Goal: Information Seeking & Learning: Learn about a topic

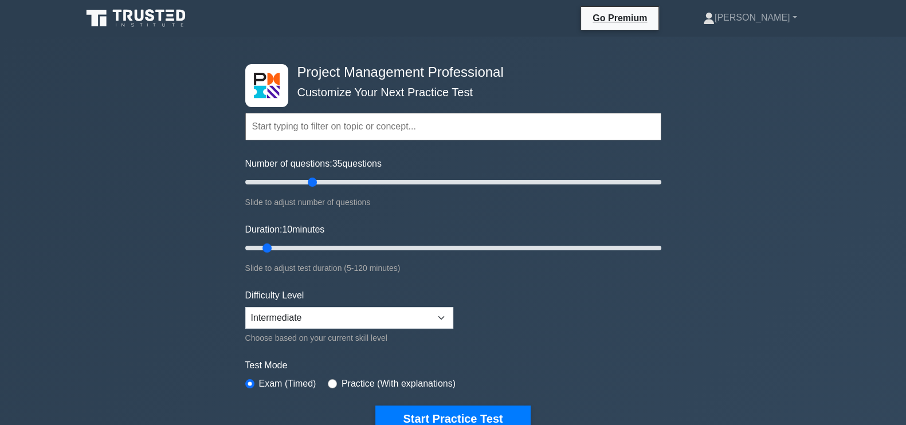
click at [307, 184] on input "Number of questions: 35 questions" at bounding box center [453, 182] width 416 height 14
type input "30"
click at [300, 185] on input "Number of questions: 30 questions" at bounding box center [453, 182] width 416 height 14
click at [298, 253] on input "Duration: 20 minutes" at bounding box center [453, 248] width 416 height 14
click at [311, 249] on input "Duration: 20 minutes" at bounding box center [453, 248] width 416 height 14
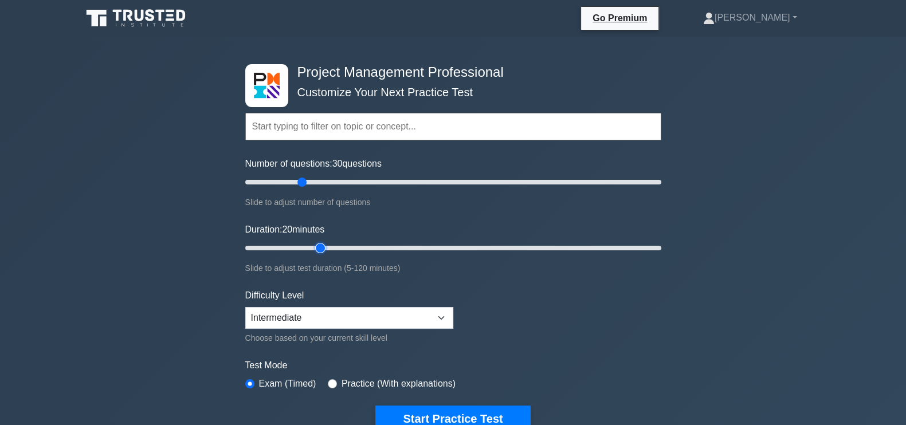
click at [321, 244] on input "Duration: 20 minutes" at bounding box center [453, 248] width 416 height 14
type input "30"
click at [335, 245] on input "Duration: 30 minutes" at bounding box center [453, 248] width 416 height 14
click at [446, 416] on button "Start Practice Test" at bounding box center [452, 419] width 155 height 26
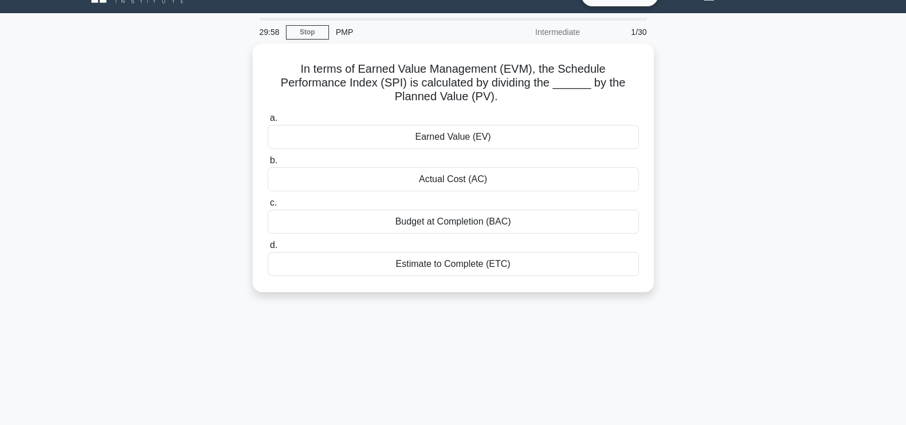
scroll to position [26, 0]
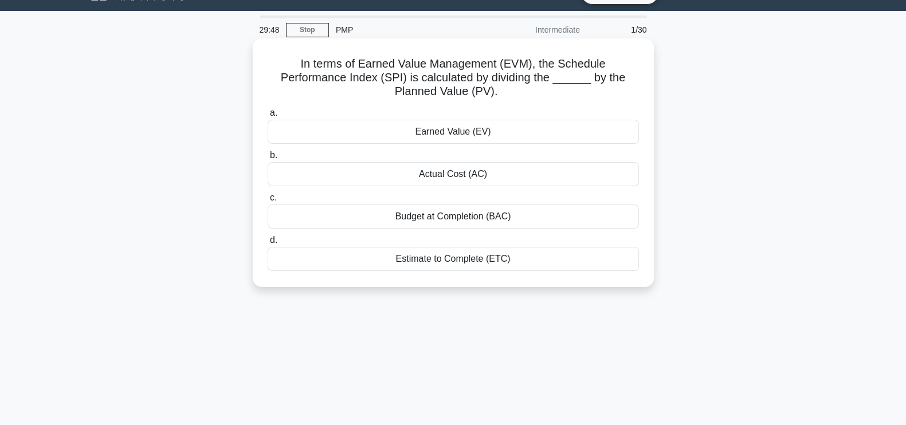
click at [518, 130] on div "Earned Value (EV)" at bounding box center [453, 132] width 371 height 24
click at [268, 117] on input "a. Earned Value (EV)" at bounding box center [268, 112] width 0 height 7
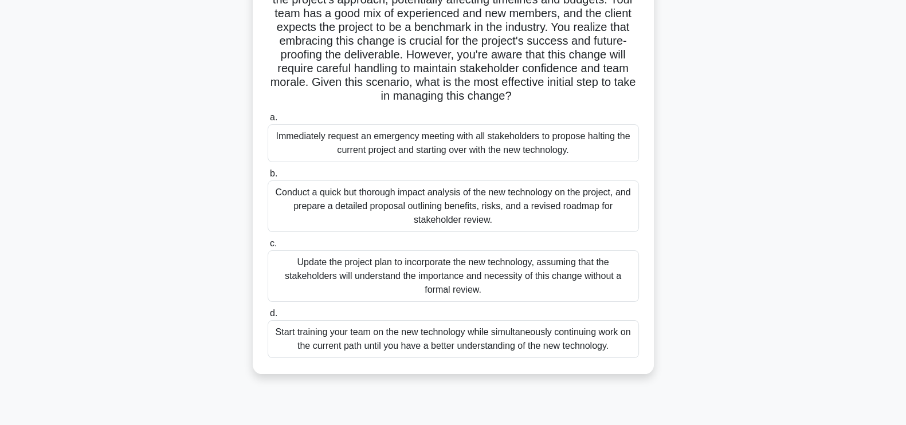
scroll to position [158, 0]
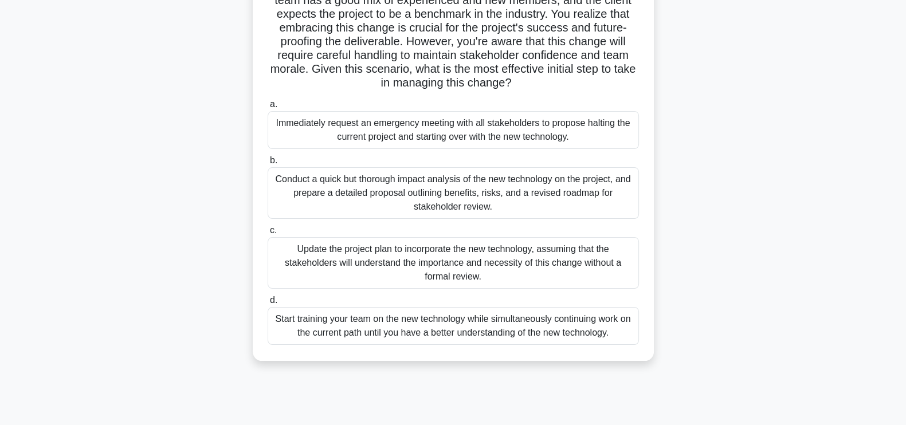
click at [541, 196] on div "Conduct a quick but thorough impact analysis of the new technology on the proje…" at bounding box center [453, 193] width 371 height 52
click at [268, 165] on input "b. Conduct a quick but thorough impact analysis of the new technology on the pr…" at bounding box center [268, 160] width 0 height 7
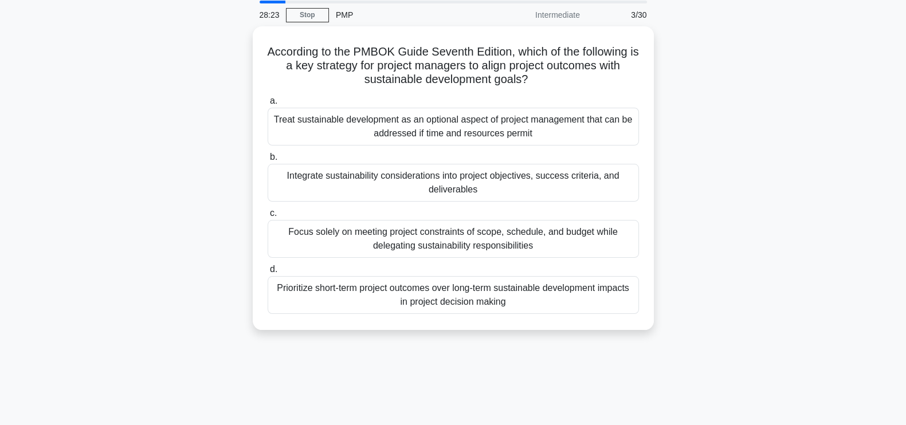
scroll to position [0, 0]
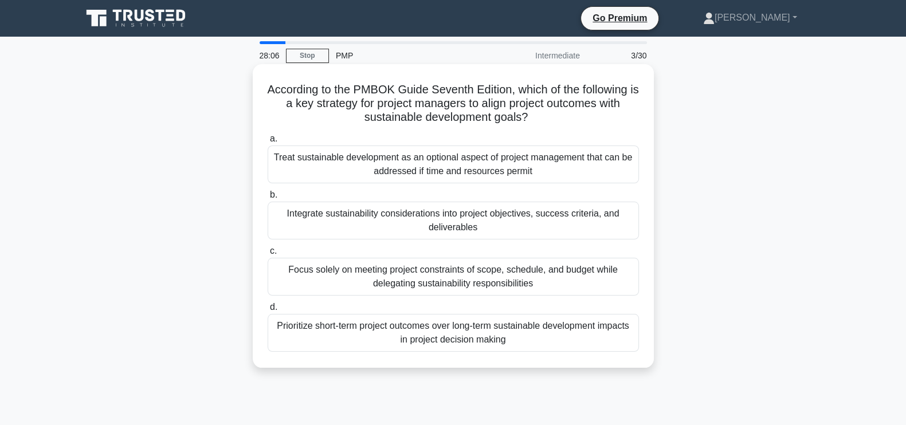
drag, startPoint x: 269, startPoint y: 92, endPoint x: 531, endPoint y: 118, distance: 263.9
click at [531, 118] on h5 "According to the PMBOK Guide Seventh Edition, which of the following is a key s…" at bounding box center [454, 104] width 374 height 42
click at [547, 129] on div "According to the PMBOK Guide Seventh Edition, which of the following is a key s…" at bounding box center [453, 216] width 392 height 295
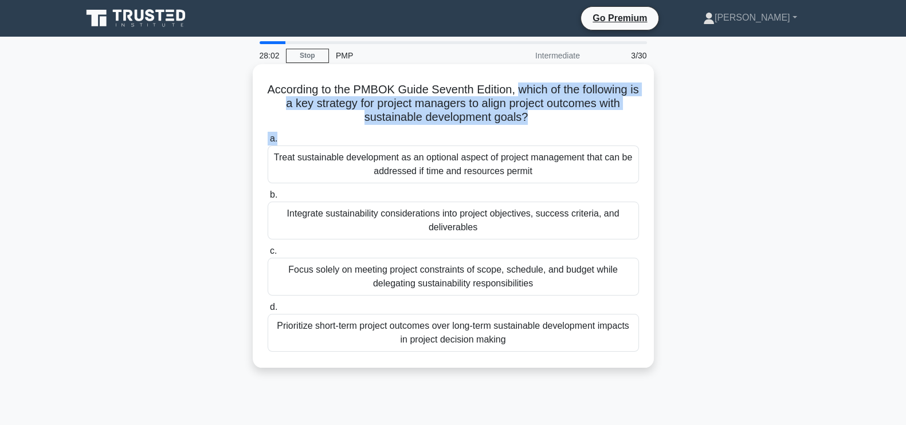
drag, startPoint x: 522, startPoint y: 92, endPoint x: 533, endPoint y: 130, distance: 40.1
click at [533, 130] on div "According to the PMBOK Guide Seventh Edition, which of the following is a key s…" at bounding box center [453, 216] width 392 height 295
click at [547, 124] on h5 "According to the PMBOK Guide Seventh Edition, which of the following is a key s…" at bounding box center [454, 104] width 374 height 42
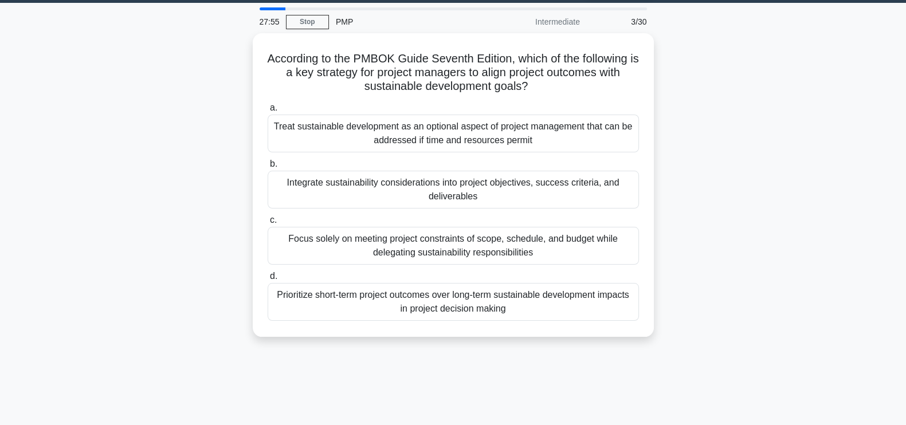
scroll to position [36, 0]
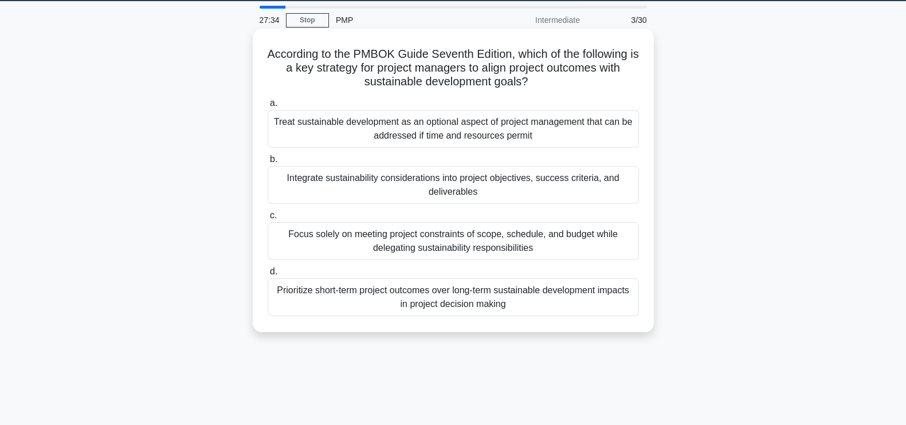
click at [518, 178] on div "Integrate sustainability considerations into project objectives, success criter…" at bounding box center [453, 185] width 371 height 38
click at [268, 163] on input "b. Integrate sustainability considerations into project objectives, success cri…" at bounding box center [268, 159] width 0 height 7
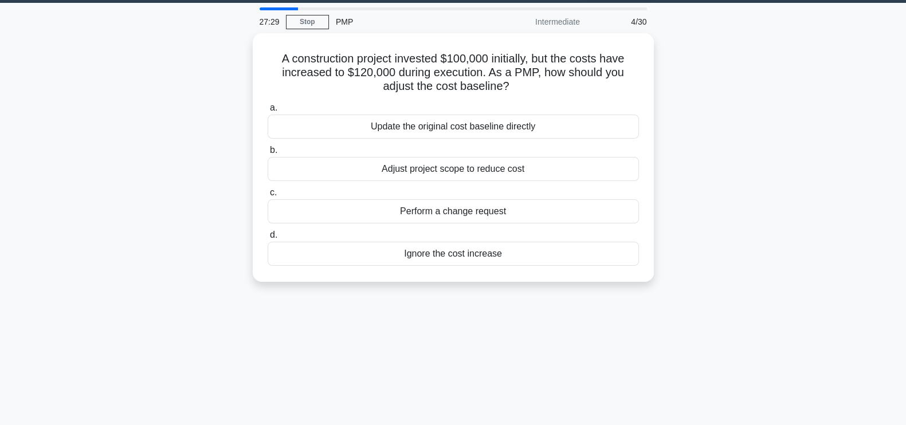
scroll to position [35, 0]
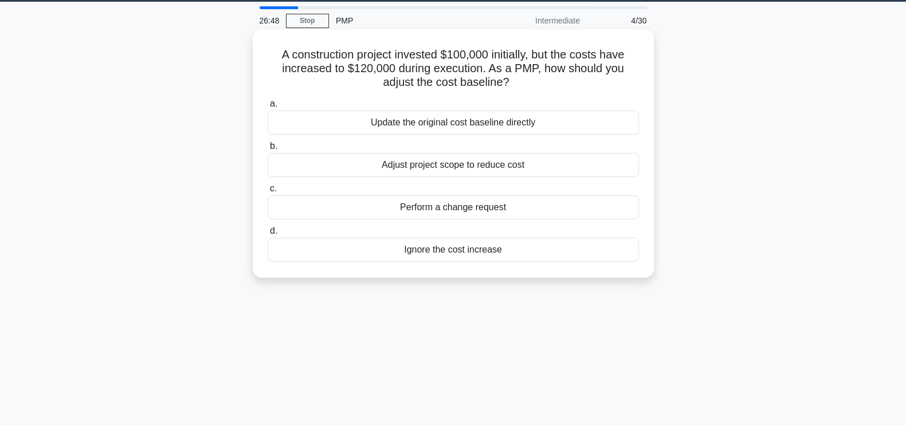
click at [507, 210] on div "Perform a change request" at bounding box center [453, 207] width 371 height 24
click at [268, 193] on input "c. Perform a change request" at bounding box center [268, 188] width 0 height 7
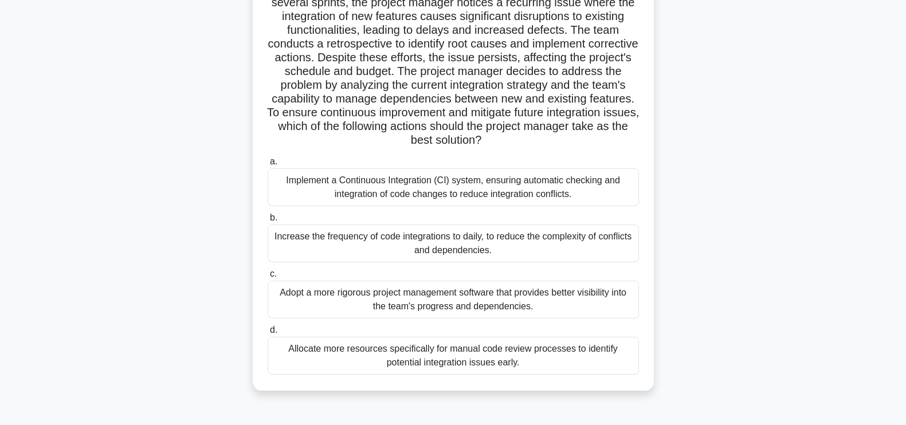
scroll to position [137, 0]
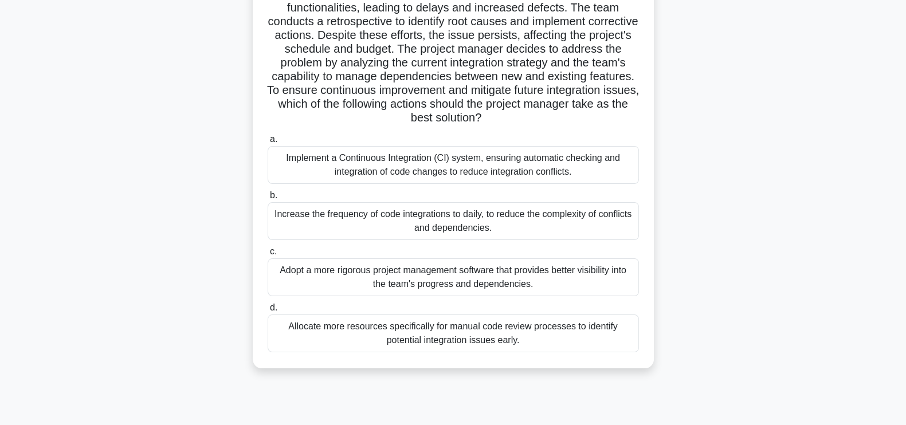
click at [506, 169] on div "Implement a Continuous Integration (CI) system, ensuring automatic checking and…" at bounding box center [453, 165] width 371 height 38
click at [268, 143] on input "a. Implement a Continuous Integration (CI) system, ensuring automatic checking …" at bounding box center [268, 139] width 0 height 7
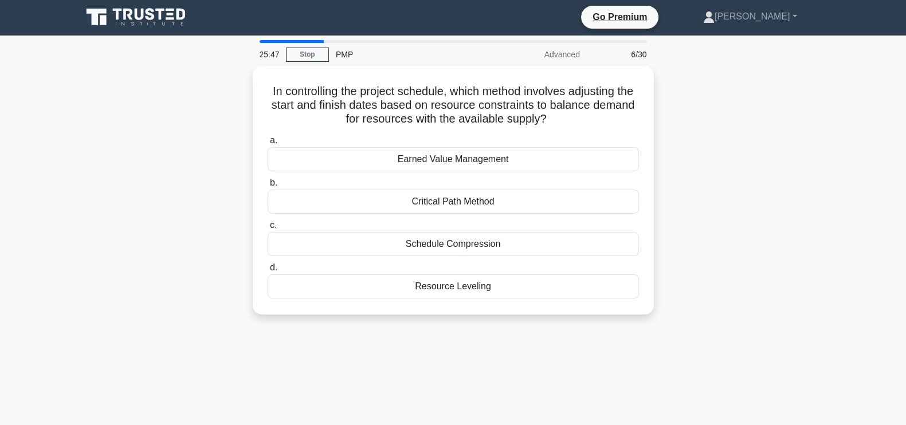
scroll to position [0, 0]
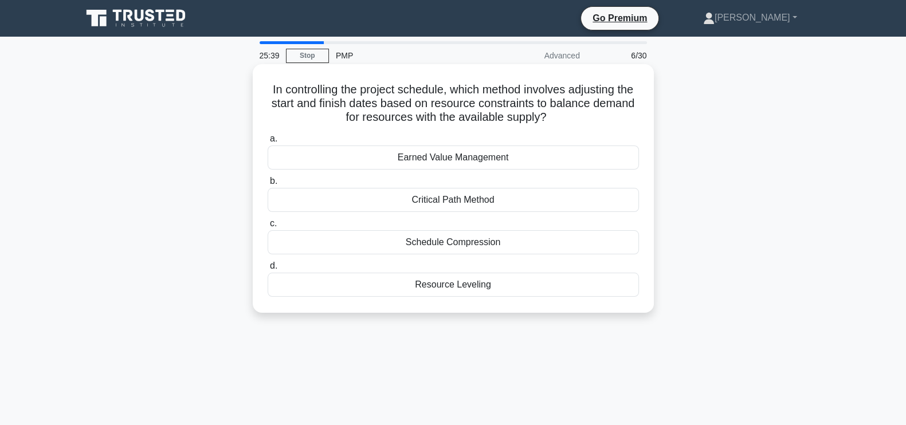
click at [535, 280] on div "Resource Leveling" at bounding box center [453, 285] width 371 height 24
click at [268, 270] on input "d. Resource Leveling" at bounding box center [268, 266] width 0 height 7
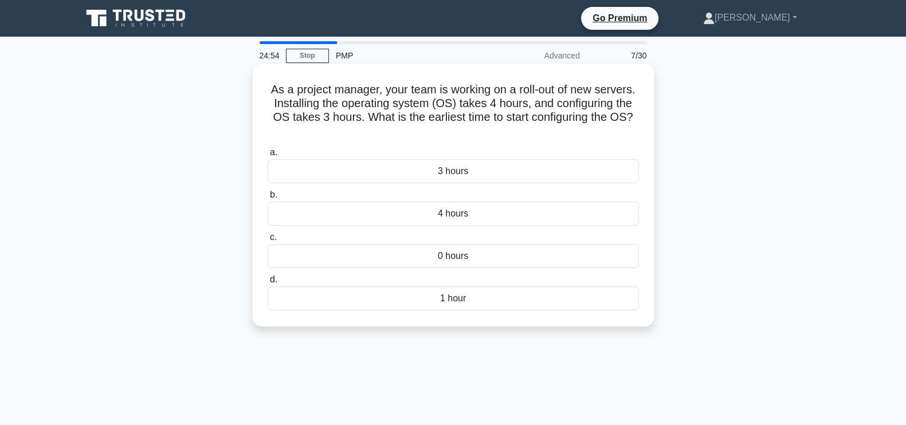
click at [514, 213] on div "4 hours" at bounding box center [453, 214] width 371 height 24
click at [268, 199] on input "b. 4 hours" at bounding box center [268, 194] width 0 height 7
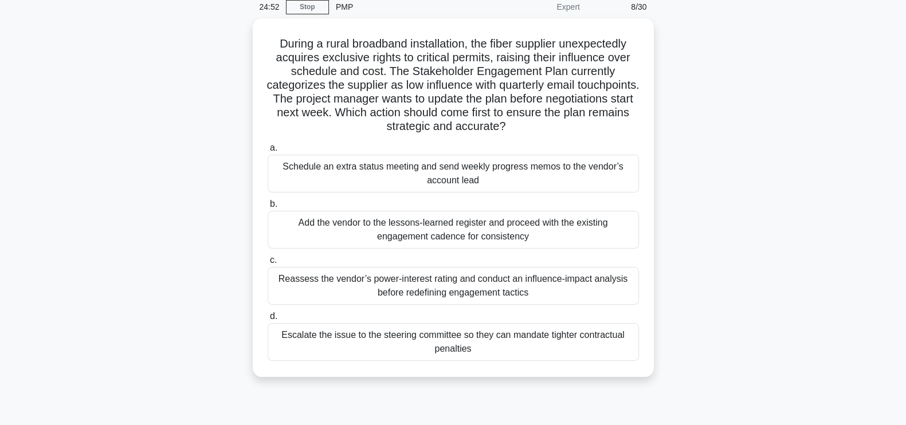
scroll to position [64, 0]
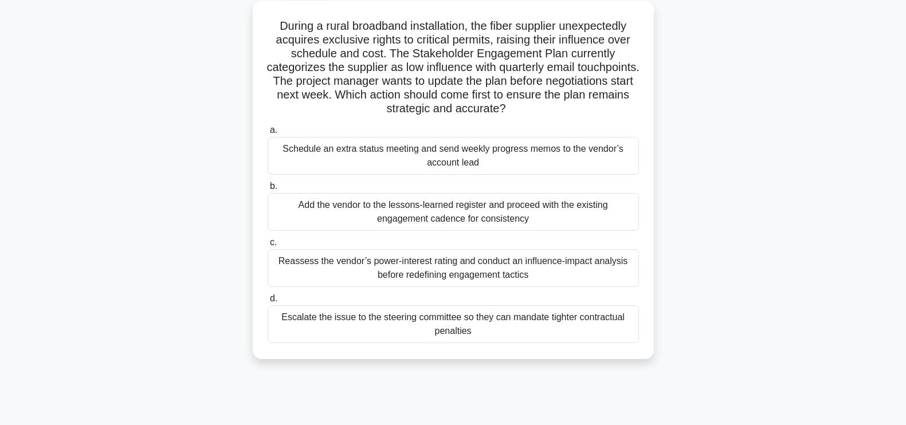
click at [600, 259] on div "Reassess the vendor’s power-interest rating and conduct an influence-impact ana…" at bounding box center [453, 268] width 371 height 38
click at [268, 246] on input "c. Reassess the vendor’s power-interest rating and conduct an influence-impact …" at bounding box center [268, 242] width 0 height 7
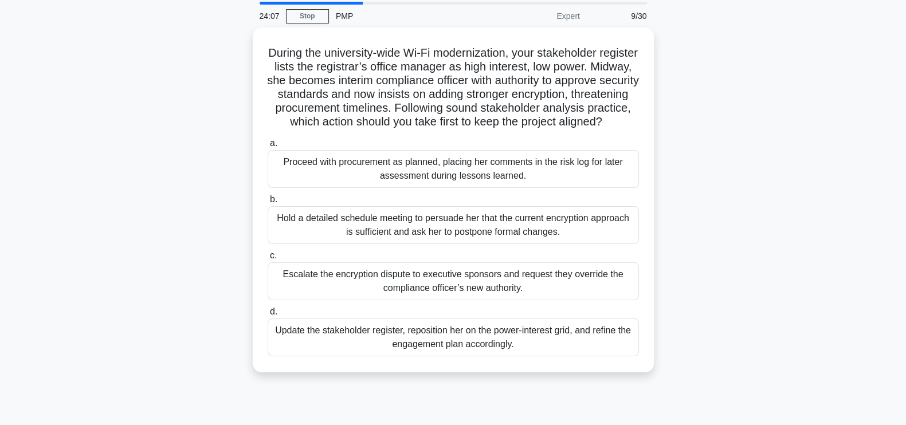
scroll to position [41, 0]
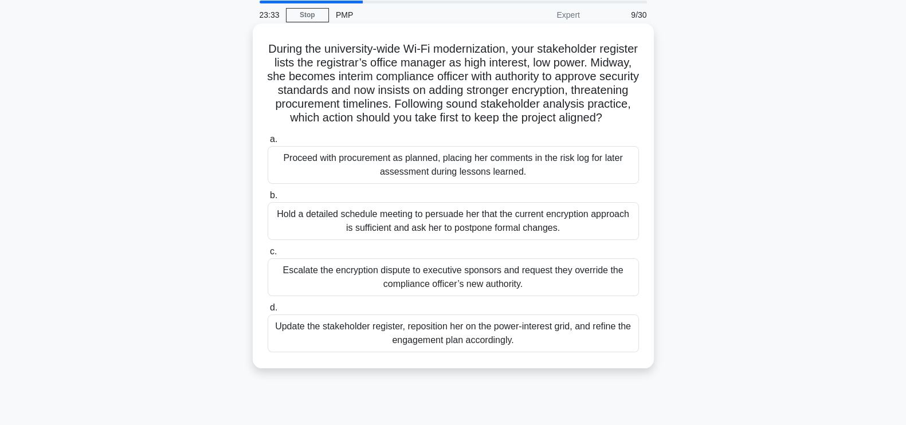
click at [535, 349] on div "Update the stakeholder register, reposition her on the power-interest grid, and…" at bounding box center [453, 334] width 371 height 38
click at [268, 312] on input "d. Update the stakeholder register, reposition her on the power-interest grid, …" at bounding box center [268, 307] width 0 height 7
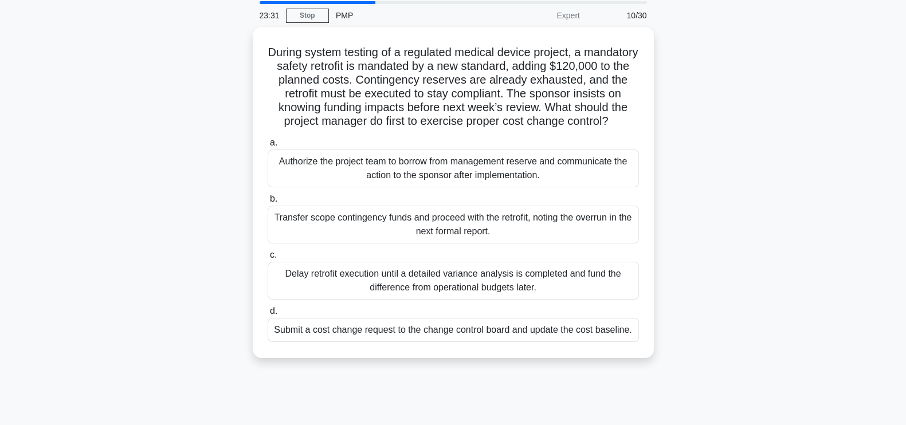
scroll to position [42, 0]
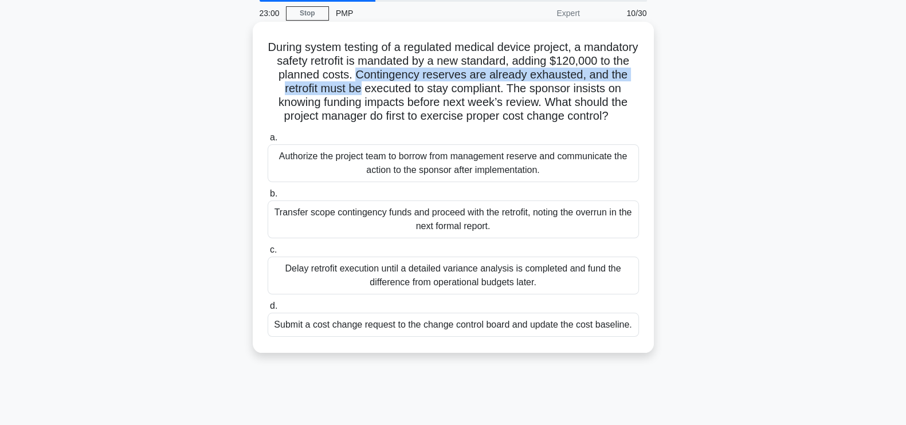
drag, startPoint x: 448, startPoint y: 77, endPoint x: 461, endPoint y: 92, distance: 19.5
click at [461, 92] on h5 "During system testing of a regulated medical device project, a mandatory safety…" at bounding box center [454, 82] width 374 height 84
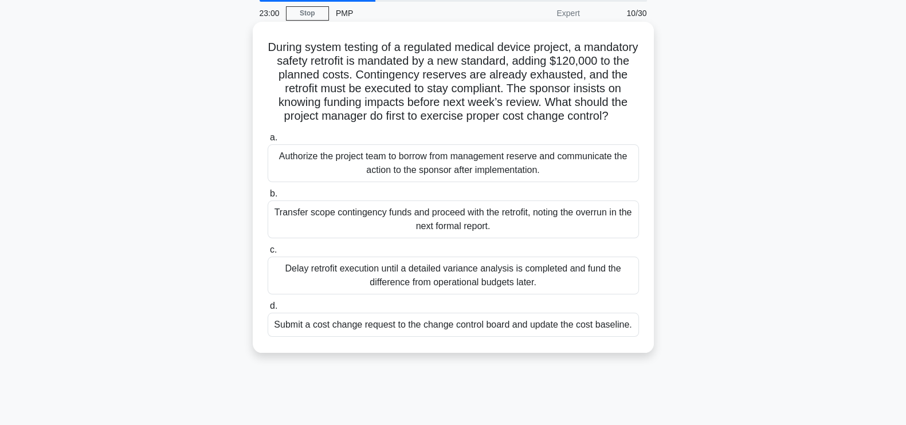
click at [539, 124] on h5 "During system testing of a regulated medical device project, a mandatory safety…" at bounding box center [454, 82] width 374 height 84
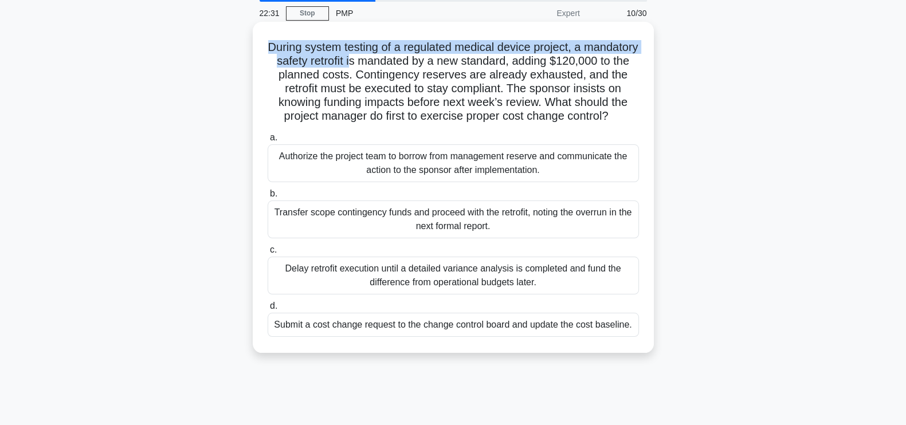
drag, startPoint x: 289, startPoint y: 46, endPoint x: 419, endPoint y: 58, distance: 130.7
click at [419, 58] on h5 "During system testing of a regulated medical device project, a mandatory safety…" at bounding box center [454, 82] width 374 height 84
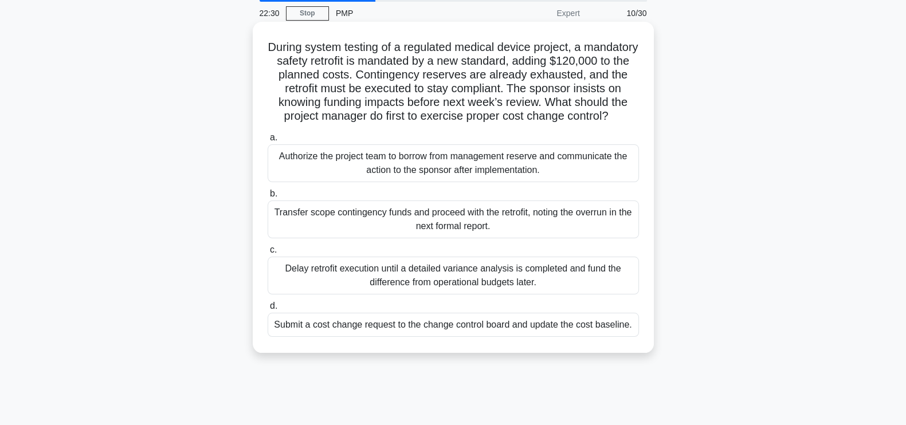
click at [523, 124] on h5 "During system testing of a regulated medical device project, a mandatory safety…" at bounding box center [454, 82] width 374 height 84
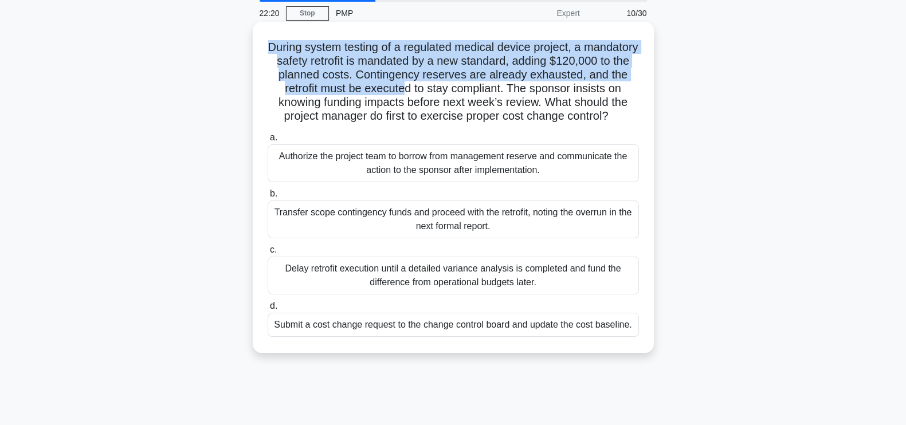
drag, startPoint x: 285, startPoint y: 50, endPoint x: 502, endPoint y: 89, distance: 220.3
click at [502, 89] on h5 "During system testing of a regulated medical device project, a mandatory safety…" at bounding box center [454, 82] width 374 height 84
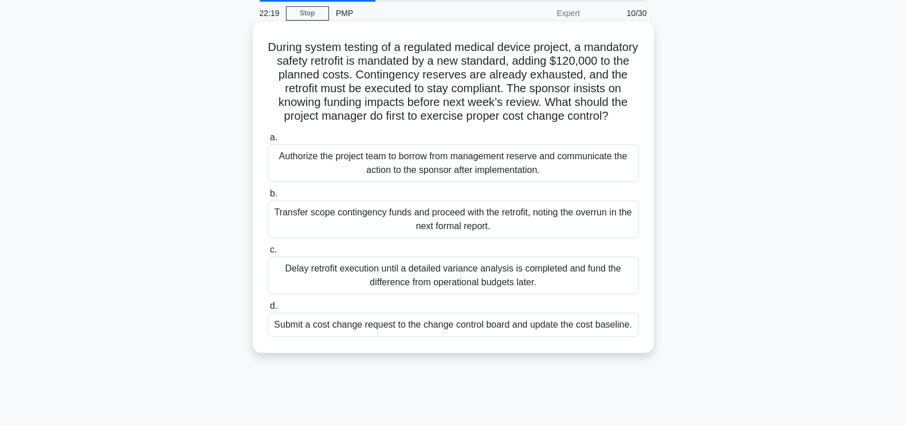
click at [518, 124] on h5 "During system testing of a regulated medical device project, a mandatory safety…" at bounding box center [454, 82] width 374 height 84
click at [497, 337] on div "Submit a cost change request to the change control board and update the cost ba…" at bounding box center [453, 325] width 371 height 24
click at [268, 310] on input "d. Submit a cost change request to the change control board and update the cost…" at bounding box center [268, 306] width 0 height 7
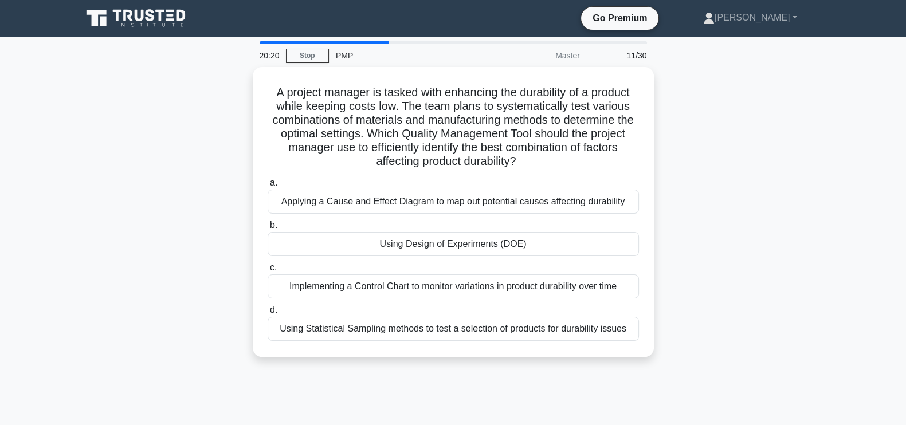
scroll to position [22, 0]
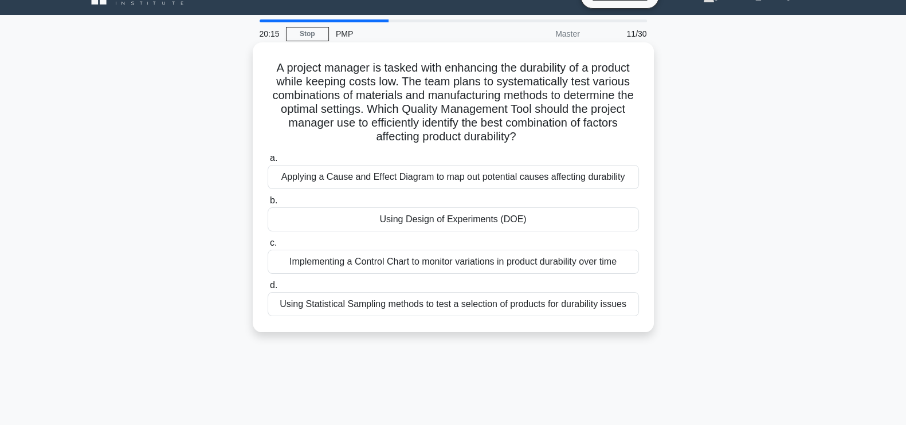
drag, startPoint x: 392, startPoint y: 111, endPoint x: 547, endPoint y: 142, distance: 158.3
click at [547, 142] on h5 "A project manager is tasked with enhancing the durability of a product while ke…" at bounding box center [454, 103] width 374 height 84
click at [562, 139] on h5 "A project manager is tasked with enhancing the durability of a product while ke…" at bounding box center [454, 103] width 374 height 84
drag, startPoint x: 562, startPoint y: 139, endPoint x: 394, endPoint y: 109, distance: 170.6
click at [394, 109] on h5 "A project manager is tasked with enhancing the durability of a product while ke…" at bounding box center [454, 103] width 374 height 84
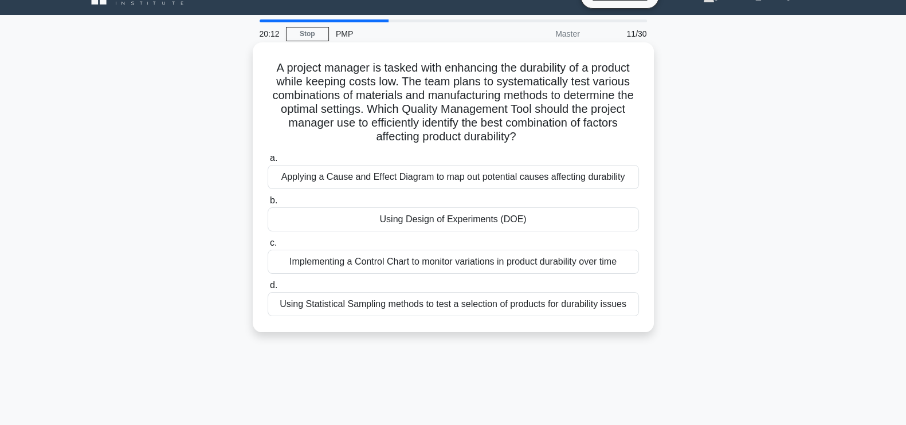
click at [565, 150] on div "a. Applying a Cause and Effect Diagram to map out potential causes affecting du…" at bounding box center [453, 234] width 385 height 170
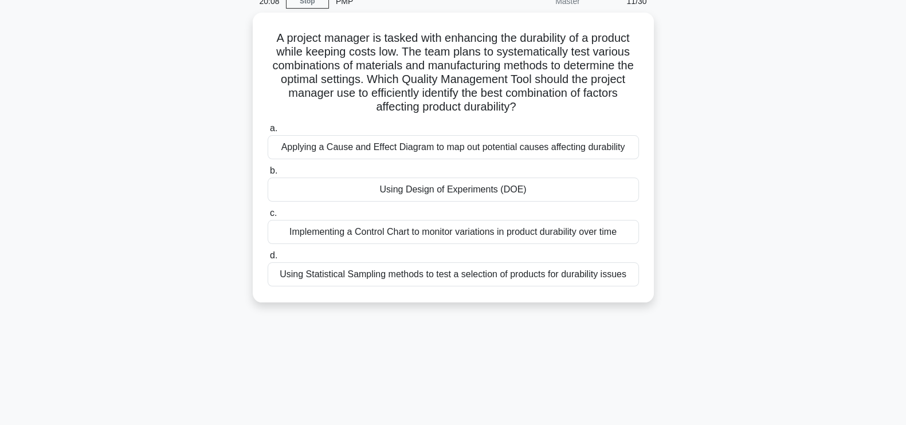
scroll to position [68, 0]
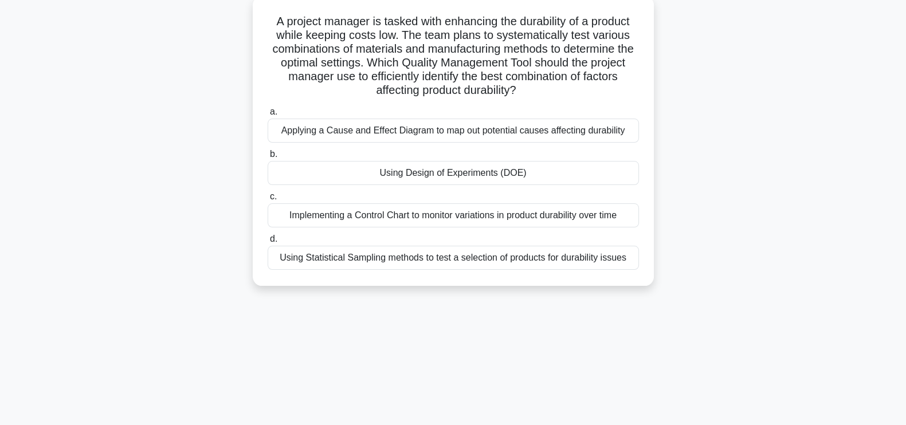
drag, startPoint x: 391, startPoint y: 64, endPoint x: 546, endPoint y: 98, distance: 158.4
click at [546, 98] on h5 "A project manager is tasked with enhancing the durability of a product while ke…" at bounding box center [454, 56] width 374 height 84
click at [561, 96] on h5 "A project manager is tasked with enhancing the durability of a product while ke…" at bounding box center [454, 56] width 374 height 84
click at [517, 175] on div "Using Design of Experiments (DOE)" at bounding box center [453, 173] width 371 height 24
click at [268, 158] on input "b. Using Design of Experiments (DOE)" at bounding box center [268, 154] width 0 height 7
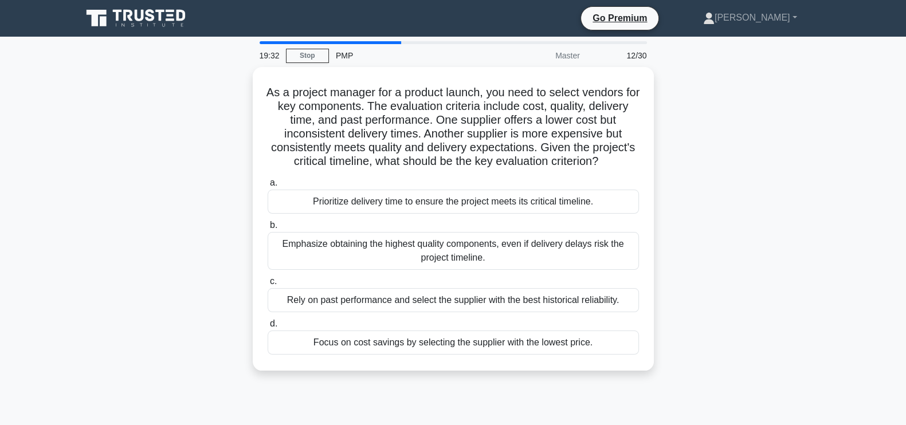
scroll to position [19, 0]
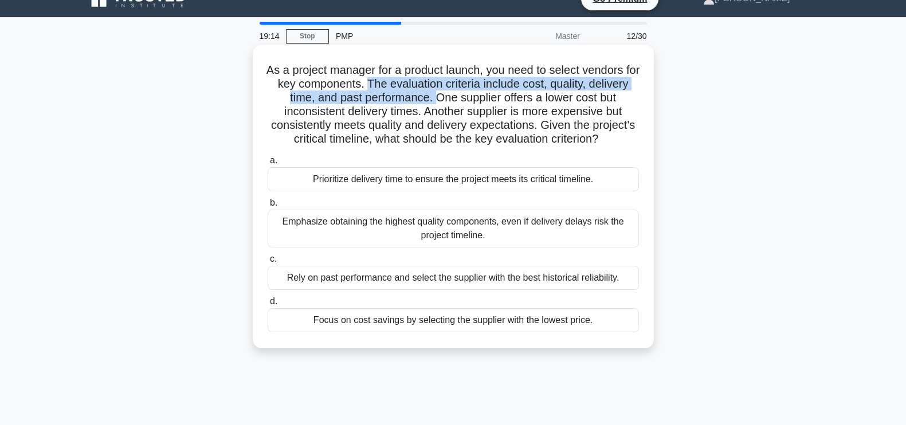
drag, startPoint x: 394, startPoint y: 84, endPoint x: 466, endPoint y: 101, distance: 73.7
click at [466, 101] on h5 "As a project manager for a product launch, you need to select vendors for key c…" at bounding box center [454, 105] width 374 height 84
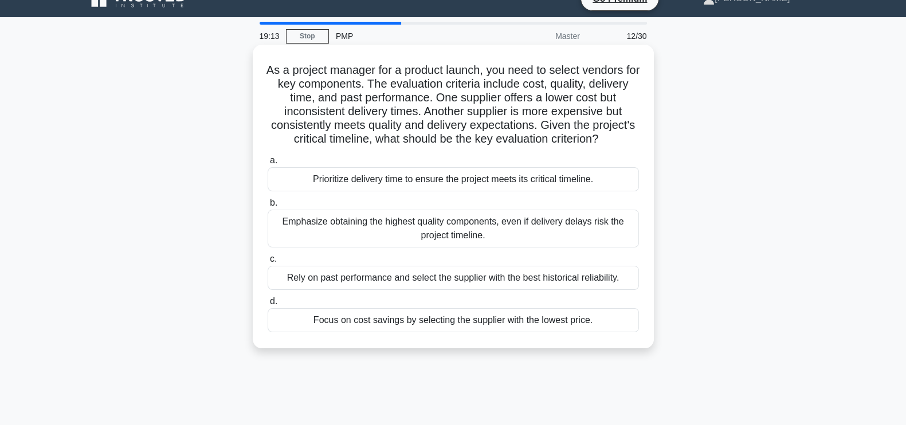
click at [525, 147] on h5 "As a project manager for a product launch, you need to select vendors for key c…" at bounding box center [454, 105] width 374 height 84
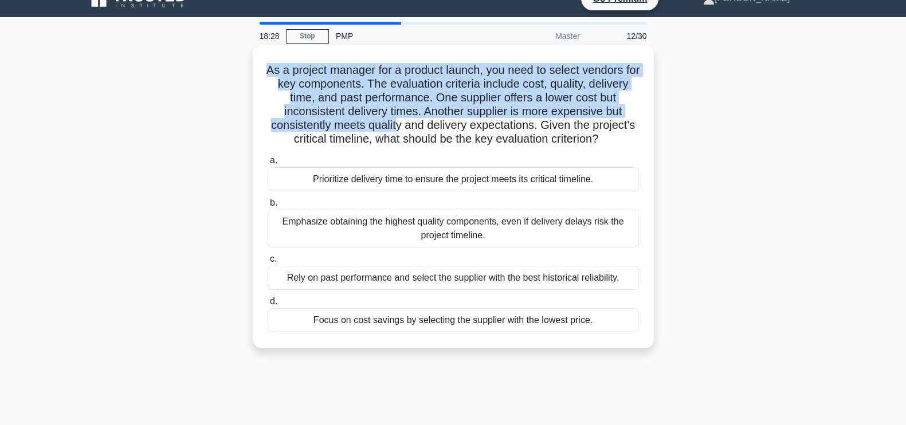
drag, startPoint x: 268, startPoint y: 71, endPoint x: 420, endPoint y: 127, distance: 162.5
click at [420, 127] on h5 "As a project manager for a product launch, you need to select vendors for key c…" at bounding box center [454, 105] width 374 height 84
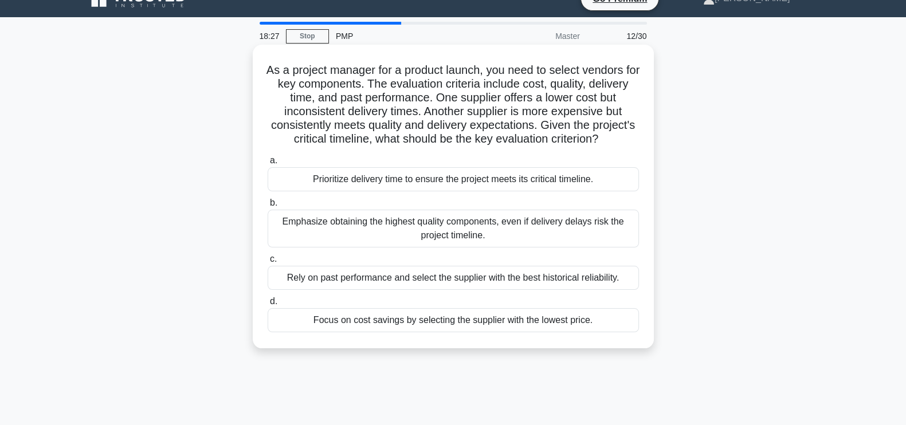
click at [465, 147] on h5 "As a project manager for a product launch, you need to select vendors for key c…" at bounding box center [454, 105] width 374 height 84
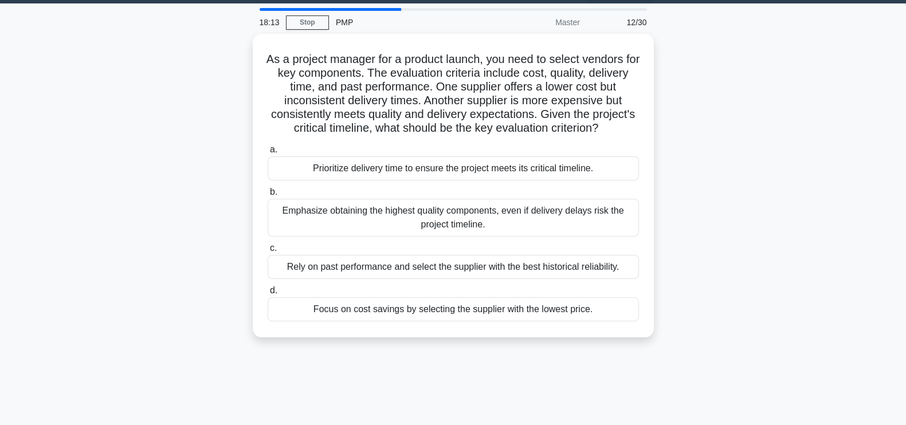
scroll to position [34, 0]
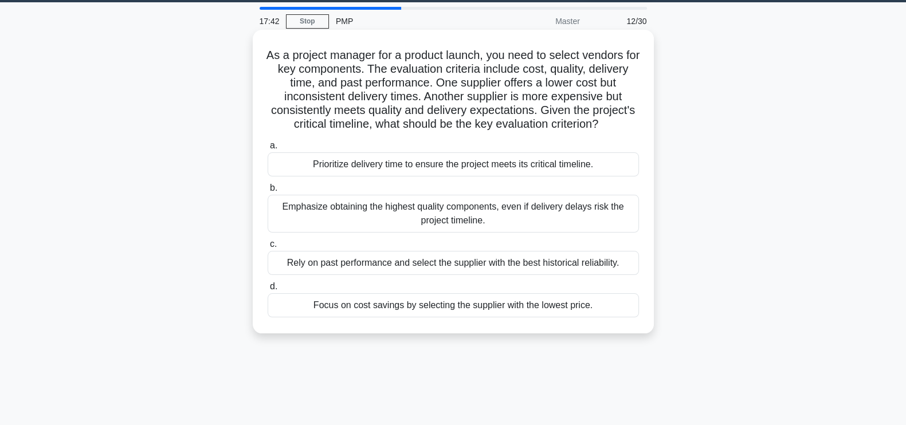
click at [457, 275] on div "Rely on past performance and select the supplier with the best historical relia…" at bounding box center [453, 263] width 371 height 24
click at [268, 248] on input "c. Rely on past performance and select the supplier with the best historical re…" at bounding box center [268, 244] width 0 height 7
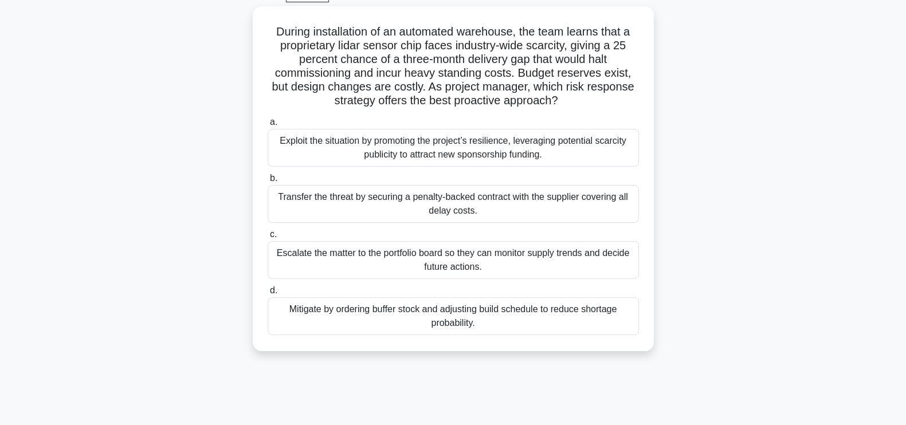
scroll to position [60, 0]
click at [407, 314] on div "Mitigate by ordering buffer stock and adjusting build schedule to reduce shorta…" at bounding box center [453, 315] width 371 height 38
click at [268, 293] on input "d. Mitigate by ordering buffer stock and adjusting build schedule to reduce sho…" at bounding box center [268, 288] width 0 height 7
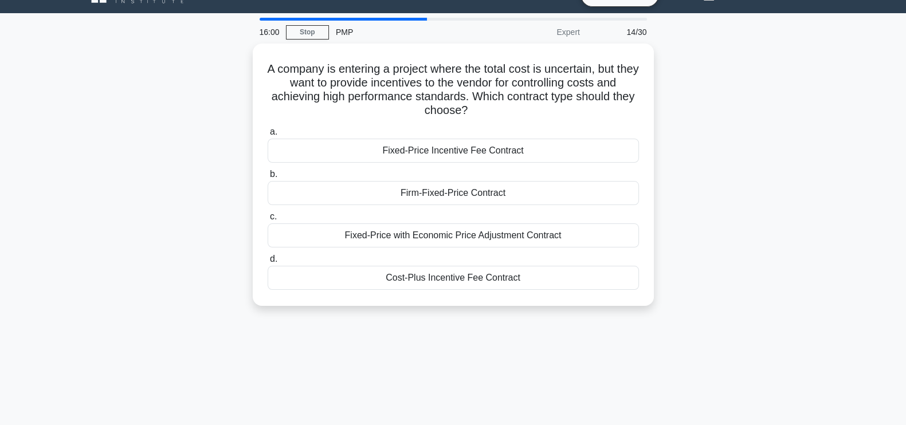
scroll to position [25, 0]
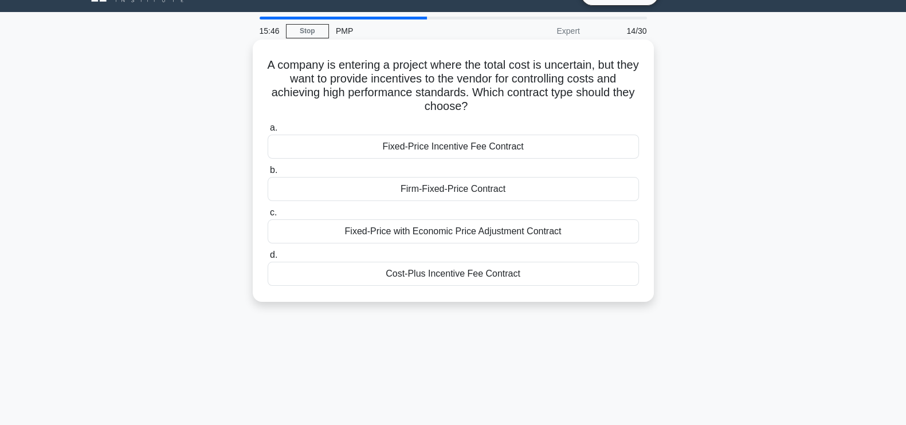
click at [448, 273] on div "Cost-Plus Incentive Fee Contract" at bounding box center [453, 274] width 371 height 24
click at [268, 259] on input "d. Cost-Plus Incentive Fee Contract" at bounding box center [268, 255] width 0 height 7
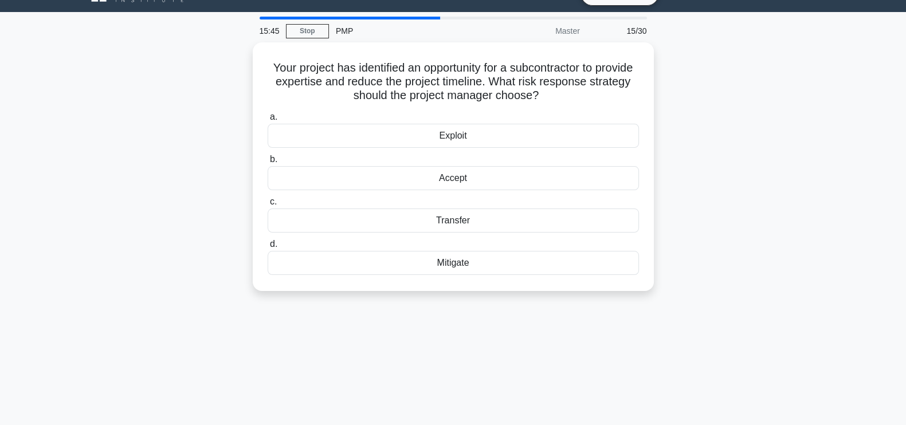
scroll to position [0, 0]
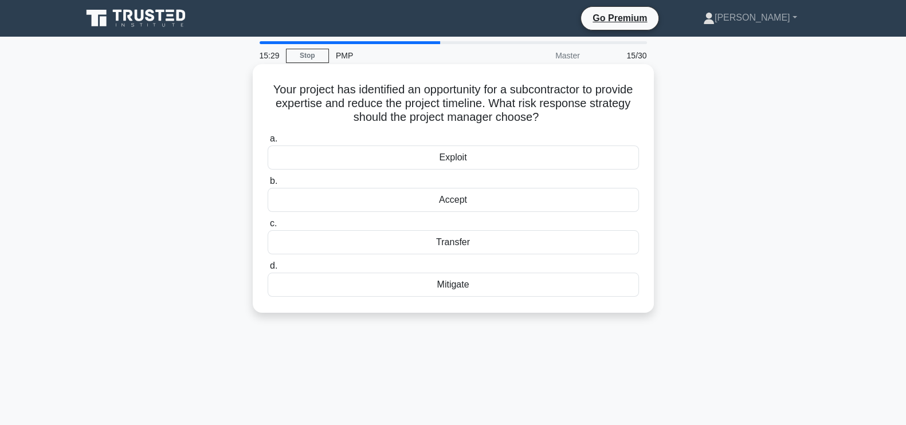
click at [477, 156] on div "Exploit" at bounding box center [453, 158] width 371 height 24
click at [268, 143] on input "a. Exploit" at bounding box center [268, 138] width 0 height 7
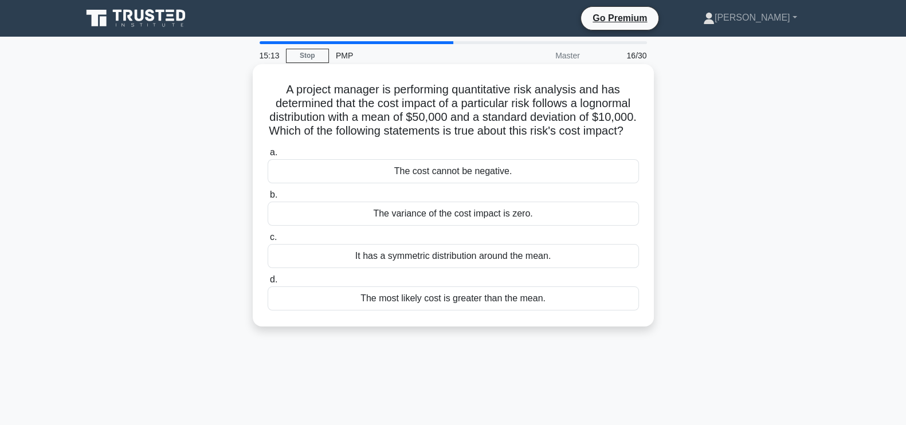
click at [529, 183] on div "The cost cannot be negative." at bounding box center [453, 171] width 371 height 24
click at [268, 156] on input "a. The cost cannot be negative." at bounding box center [268, 152] width 0 height 7
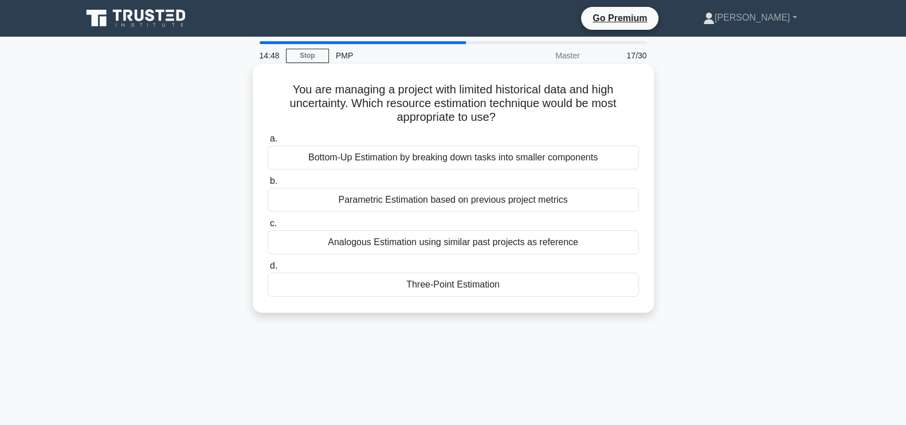
click at [503, 283] on div "Three-Point Estimation" at bounding box center [453, 285] width 371 height 24
click at [268, 270] on input "d. Three-Point Estimation" at bounding box center [268, 266] width 0 height 7
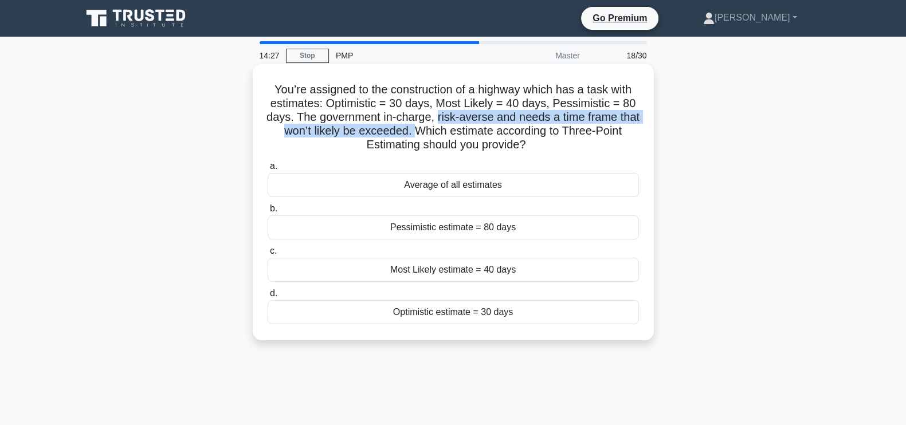
drag, startPoint x: 451, startPoint y: 116, endPoint x: 430, endPoint y: 126, distance: 22.8
click at [430, 126] on h5 "You’re assigned to the construction of a highway which has a task with estimate…" at bounding box center [454, 118] width 374 height 70
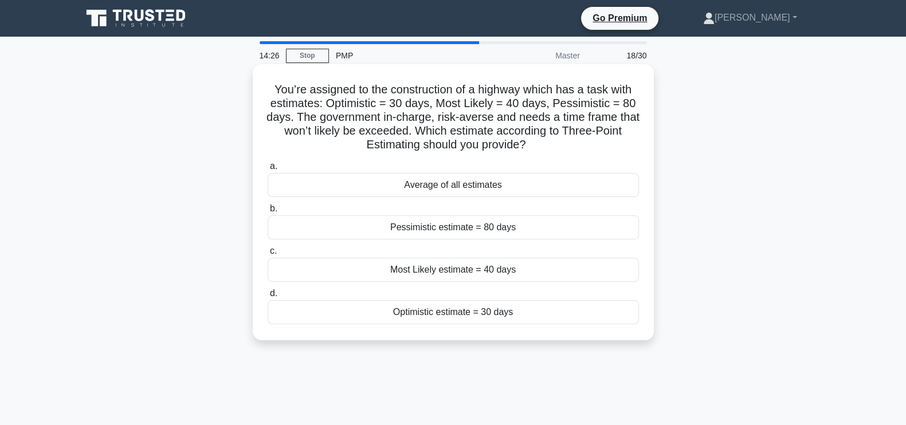
click at [592, 150] on h5 "You’re assigned to the construction of a highway which has a task with estimate…" at bounding box center [454, 118] width 374 height 70
click at [533, 185] on div "Average of all estimates" at bounding box center [453, 185] width 371 height 24
click at [268, 170] on input "a. Average of all estimates" at bounding box center [268, 166] width 0 height 7
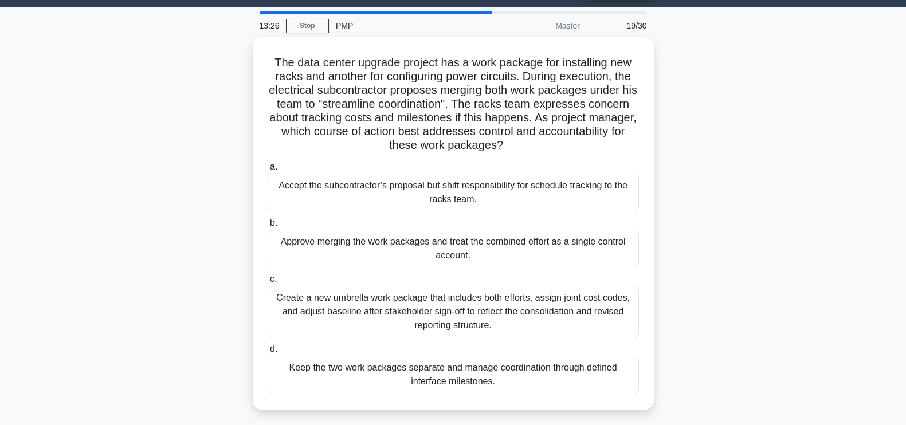
scroll to position [43, 0]
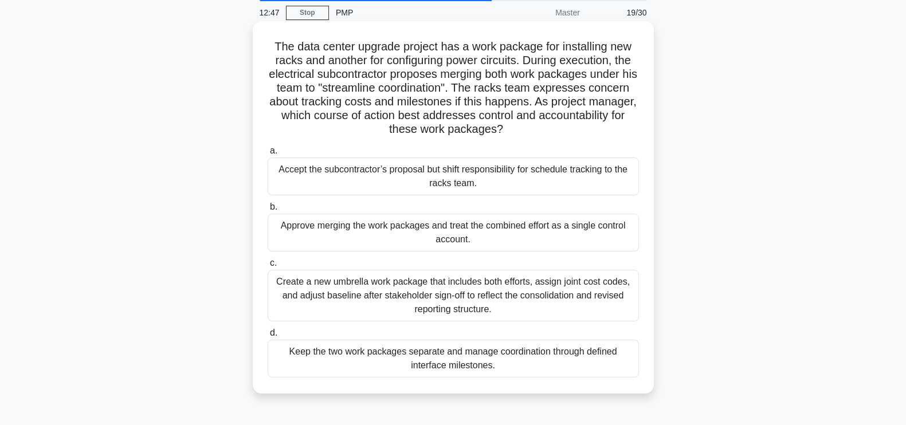
click at [516, 302] on div "Create a new umbrella work package that includes both efforts, assign joint cos…" at bounding box center [453, 296] width 371 height 52
click at [268, 267] on input "c. Create a new umbrella work package that includes both efforts, assign joint …" at bounding box center [268, 263] width 0 height 7
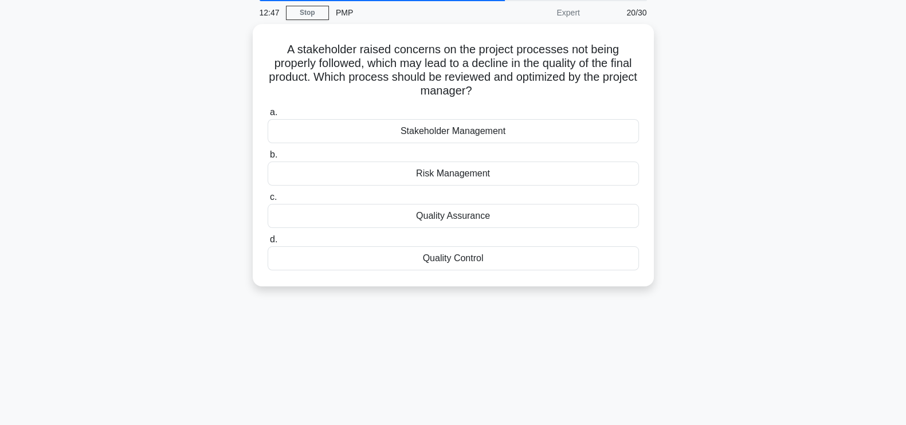
scroll to position [0, 0]
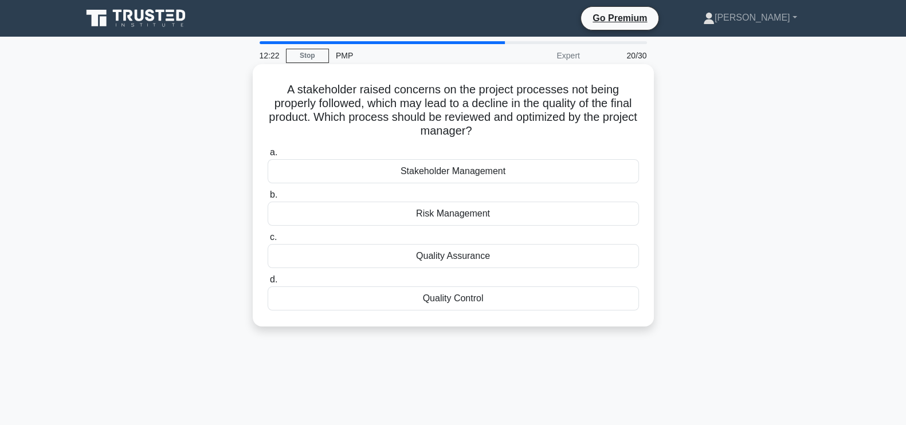
click at [508, 256] on div "Quality Assurance" at bounding box center [453, 256] width 371 height 24
click at [268, 241] on input "c. Quality Assurance" at bounding box center [268, 237] width 0 height 7
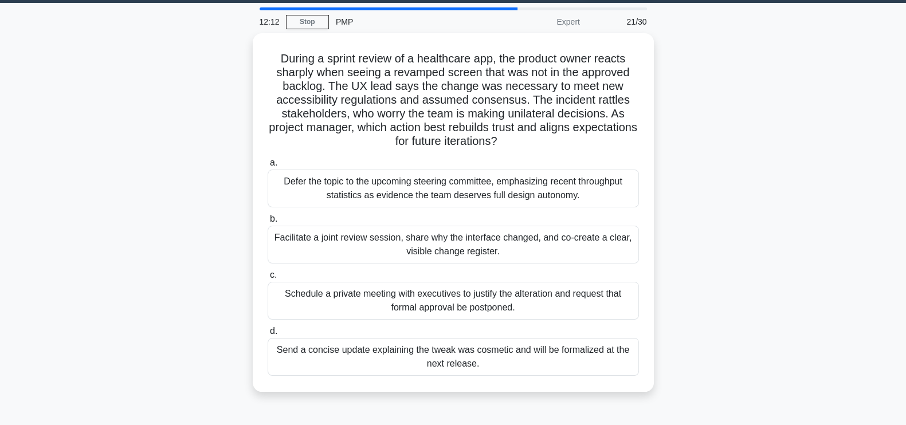
scroll to position [32, 0]
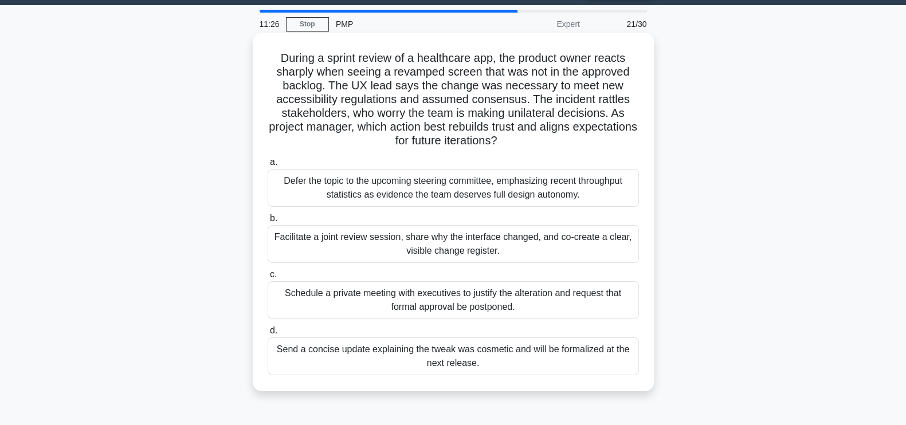
click at [529, 245] on div "Facilitate a joint review session, share why the interface changed, and co-crea…" at bounding box center [453, 244] width 371 height 38
click at [268, 222] on input "b. Facilitate a joint review session, share why the interface changed, and co-c…" at bounding box center [268, 218] width 0 height 7
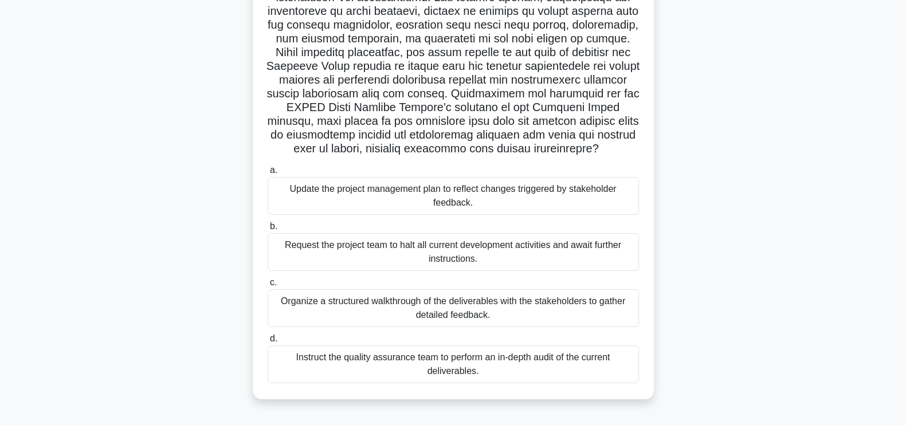
scroll to position [156, 0]
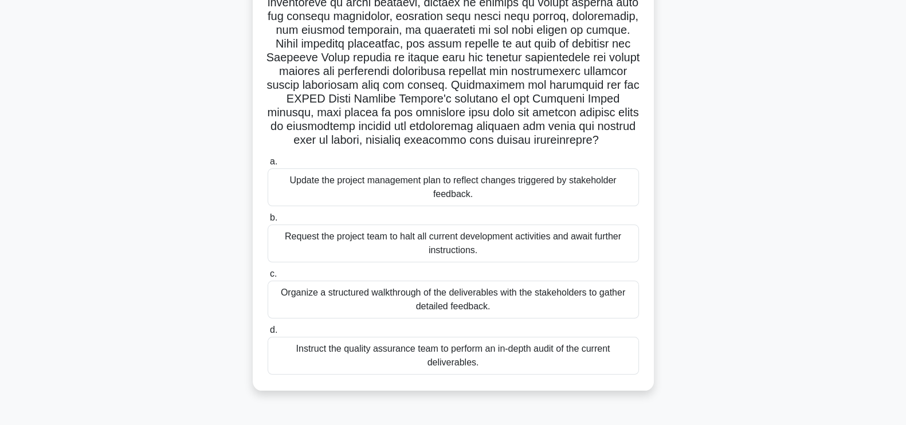
click at [502, 186] on div "Update the project management plan to reflect changes triggered by stakeholder …" at bounding box center [453, 188] width 371 height 38
click at [268, 166] on input "a. Update the project management plan to reflect changes triggered by stakehold…" at bounding box center [268, 161] width 0 height 7
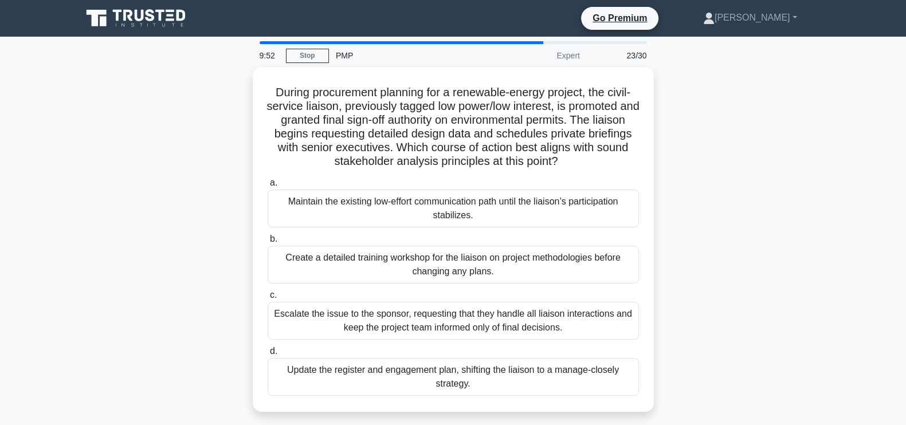
scroll to position [36, 0]
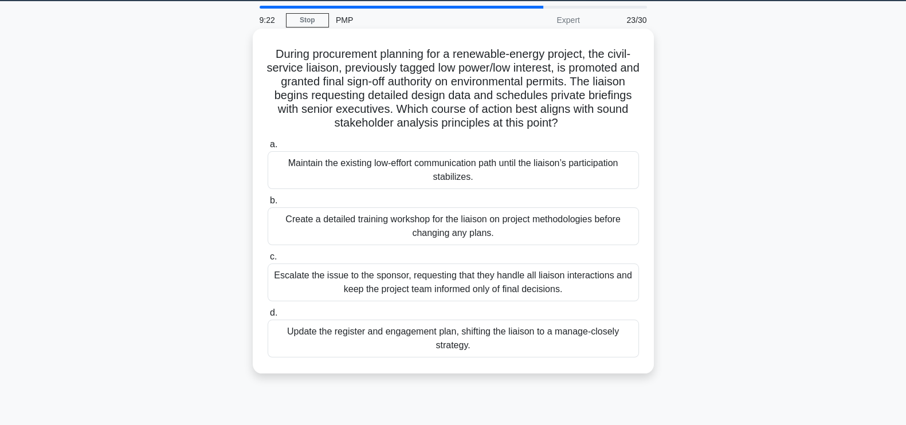
click at [522, 338] on div "Update the register and engagement plan, shifting the liaison to a manage-close…" at bounding box center [453, 339] width 371 height 38
click at [268, 317] on input "d. Update the register and engagement plan, shifting the liaison to a manage-cl…" at bounding box center [268, 313] width 0 height 7
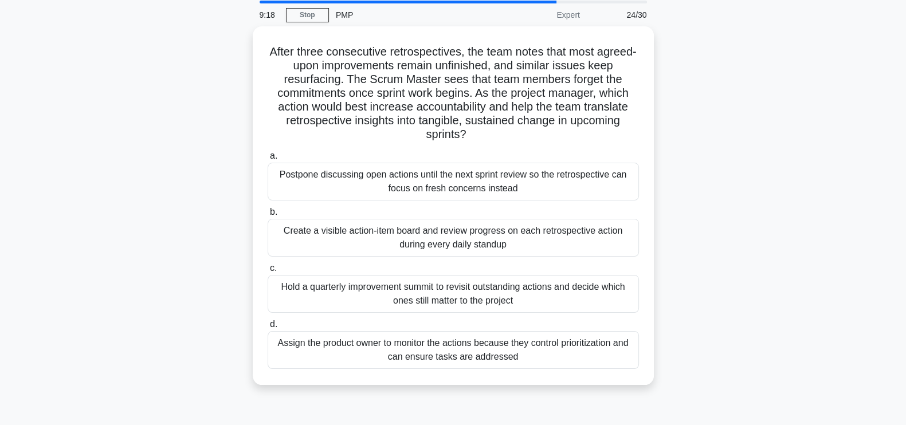
scroll to position [27, 0]
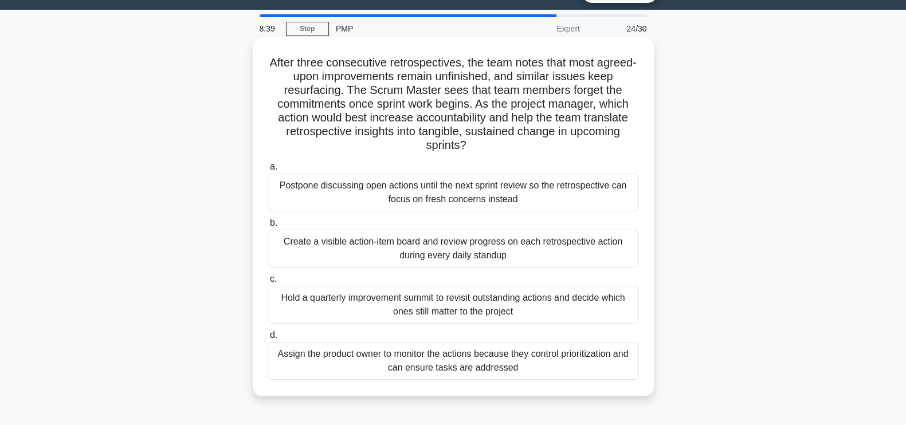
click at [539, 253] on div "Create a visible action-item board and review progress on each retrospective ac…" at bounding box center [453, 249] width 371 height 38
click at [268, 227] on input "b. Create a visible action-item board and review progress on each retrospective…" at bounding box center [268, 223] width 0 height 7
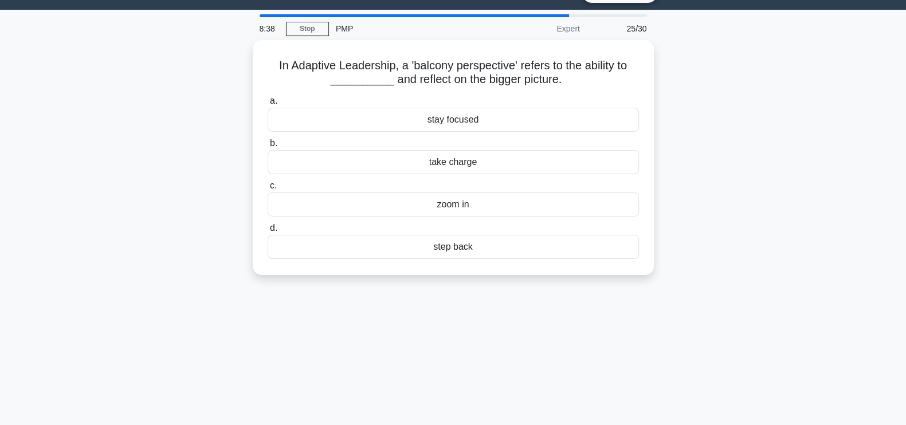
scroll to position [0, 0]
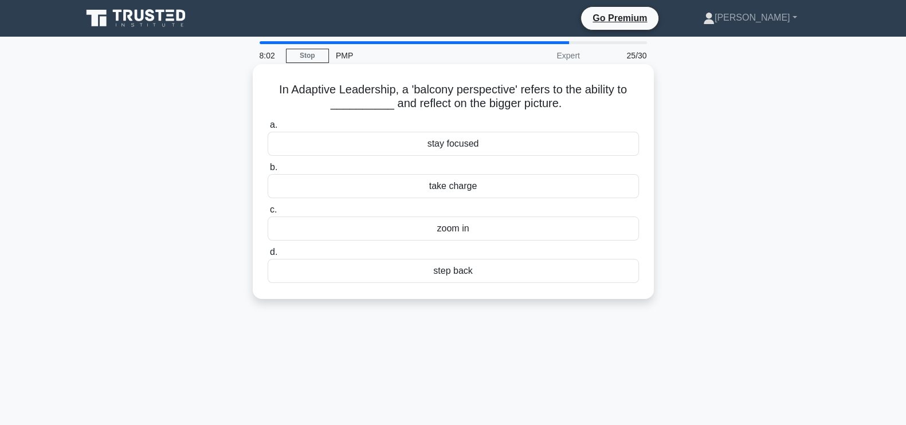
drag, startPoint x: 573, startPoint y: 109, endPoint x: 259, endPoint y: 88, distance: 315.4
click at [259, 88] on div "In Adaptive Leadership, a 'balcony perspective' refers to the ability to ______…" at bounding box center [453, 182] width 392 height 226
copy h5 "In Adaptive Leadership, a 'balcony perspective' refers to the ability to ______…"
click at [530, 272] on div "step back" at bounding box center [453, 271] width 371 height 24
click at [268, 256] on input "d. step back" at bounding box center [268, 252] width 0 height 7
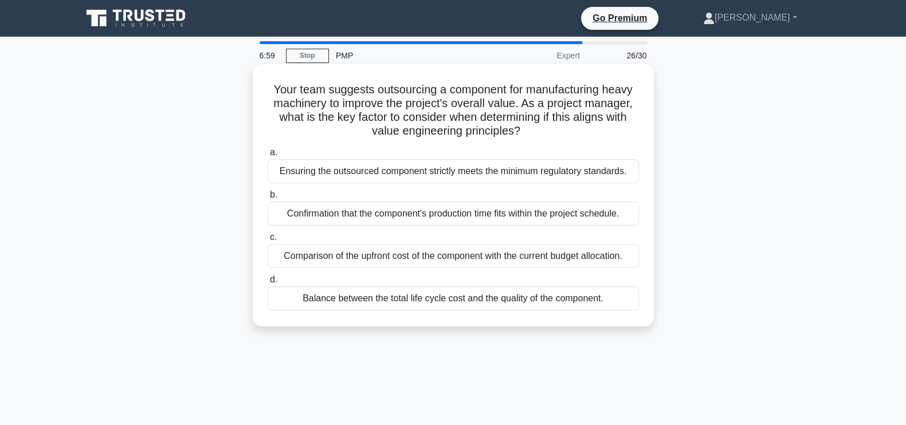
click at [424, 304] on div "Balance between the total life cycle cost and the quality of the component." at bounding box center [453, 299] width 371 height 24
click at [268, 284] on input "d. Balance between the total life cycle cost and the quality of the component." at bounding box center [268, 279] width 0 height 7
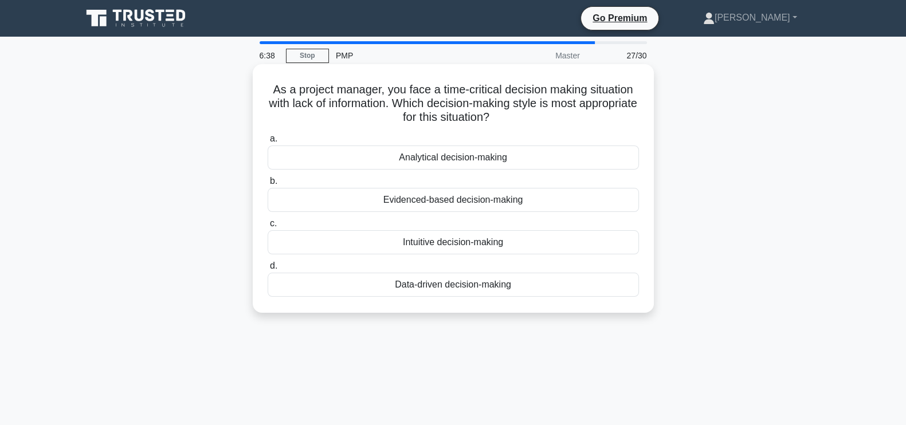
click at [503, 242] on div "Intuitive decision-making" at bounding box center [453, 242] width 371 height 24
click at [268, 228] on input "c. Intuitive decision-making" at bounding box center [268, 223] width 0 height 7
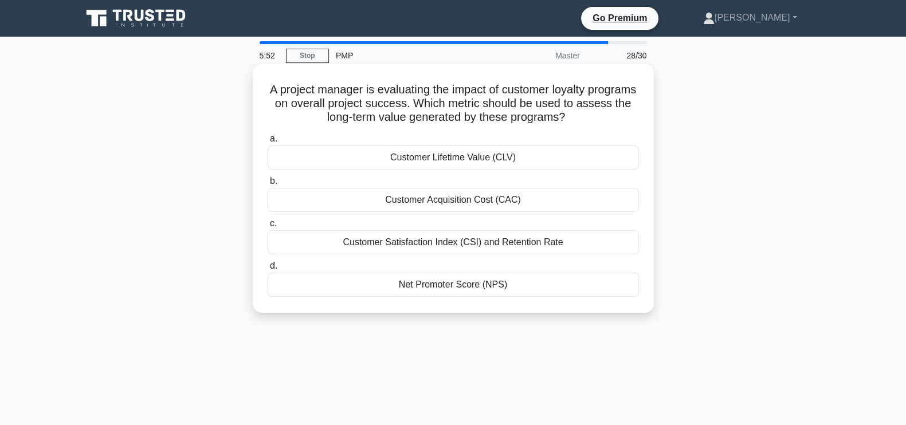
click at [507, 156] on div "Customer Lifetime Value (CLV)" at bounding box center [453, 158] width 371 height 24
click at [268, 143] on input "a. Customer Lifetime Value (CLV)" at bounding box center [268, 138] width 0 height 7
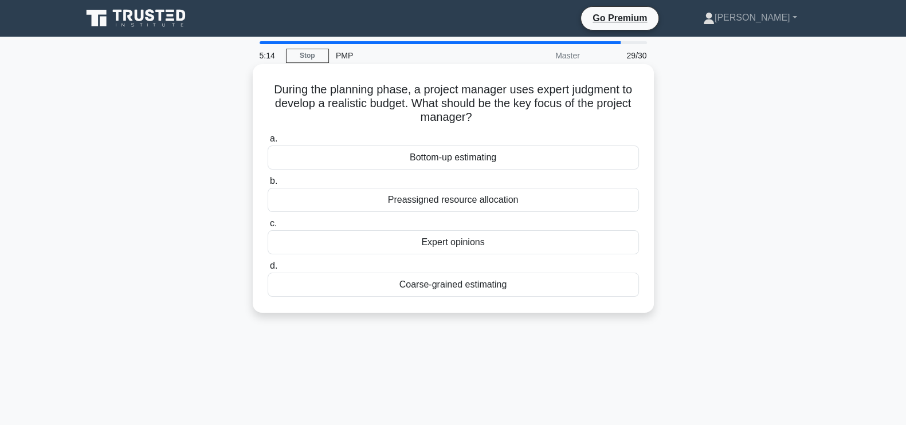
drag, startPoint x: 476, startPoint y: 119, endPoint x: 271, endPoint y: 87, distance: 207.6
click at [271, 87] on h5 "During the planning phase, a project manager uses expert judgment to develop a …" at bounding box center [454, 104] width 374 height 42
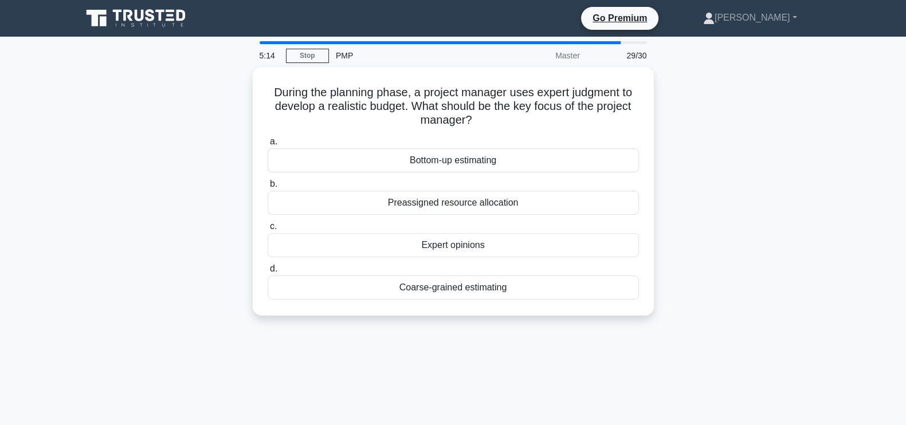
click at [226, 115] on div "During the planning phase, a project manager uses expert judgment to develop a …" at bounding box center [453, 198] width 757 height 263
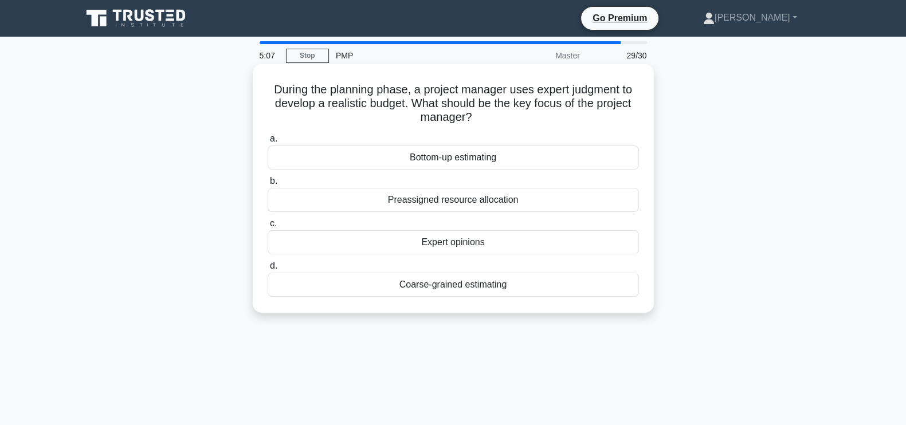
click at [485, 242] on div "Expert opinions" at bounding box center [453, 242] width 371 height 24
click at [268, 228] on input "c. Expert opinions" at bounding box center [268, 223] width 0 height 7
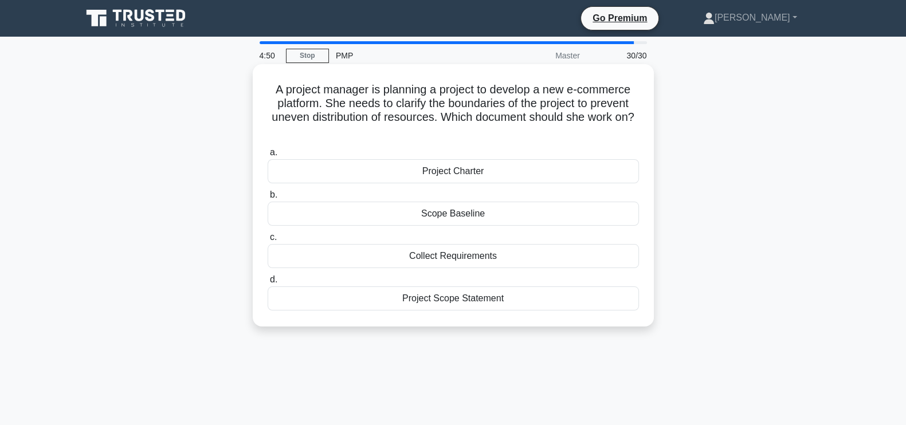
drag, startPoint x: 643, startPoint y: 127, endPoint x: 256, endPoint y: 79, distance: 390.0
click at [256, 79] on div "A project manager is planning a project to develop a new e-commerce platform. S…" at bounding box center [453, 195] width 401 height 263
copy h5 "A project manager is planning a project to develop a new e-commerce platform. S…"
click at [515, 299] on div "Project Scope Statement" at bounding box center [453, 299] width 371 height 24
click at [268, 284] on input "d. Project Scope Statement" at bounding box center [268, 279] width 0 height 7
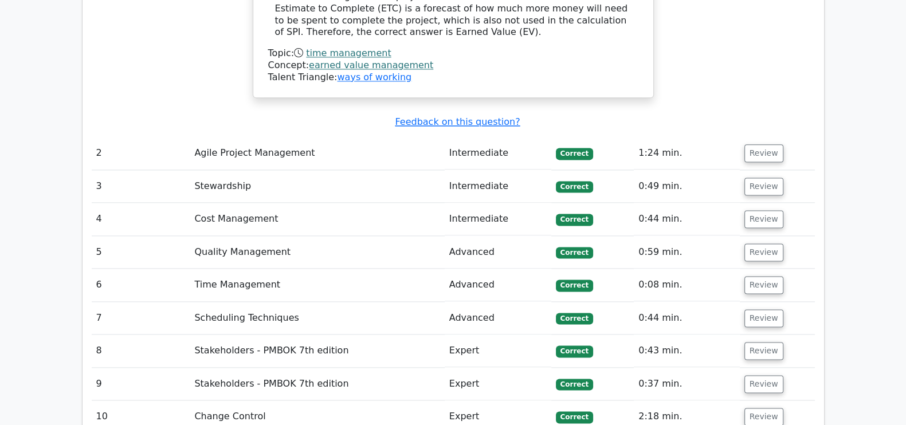
scroll to position [1963, 0]
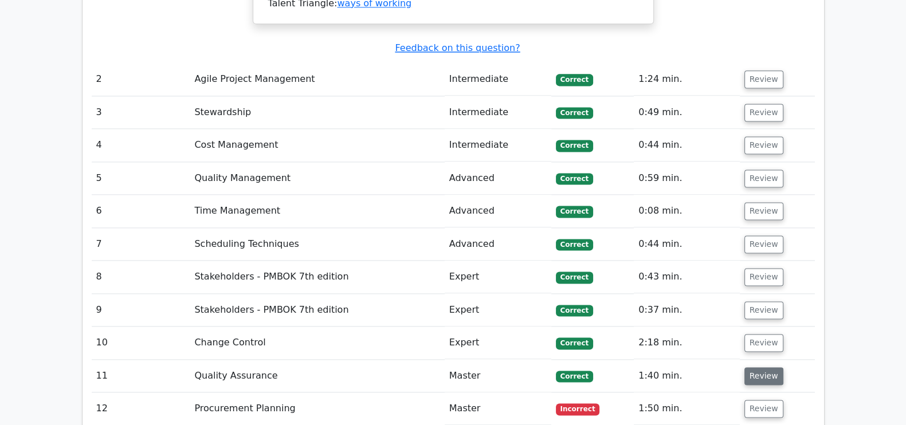
click at [772, 367] on button "Review" at bounding box center [764, 376] width 39 height 18
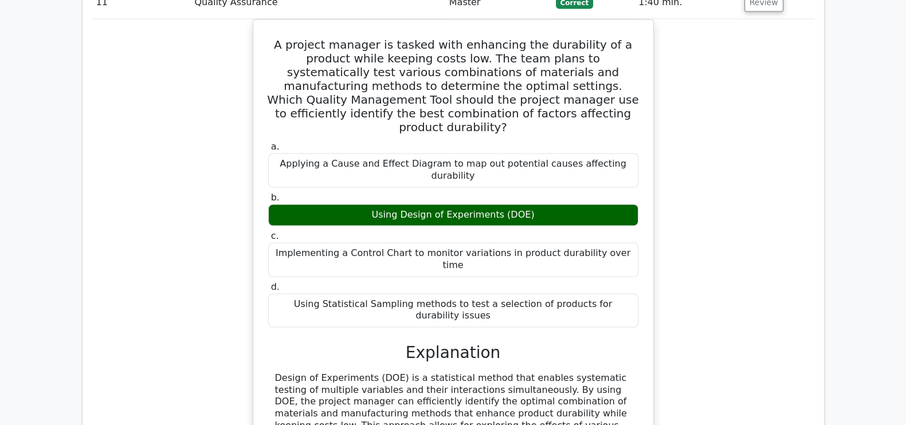
scroll to position [2296, 0]
